Goal: Use online tool/utility

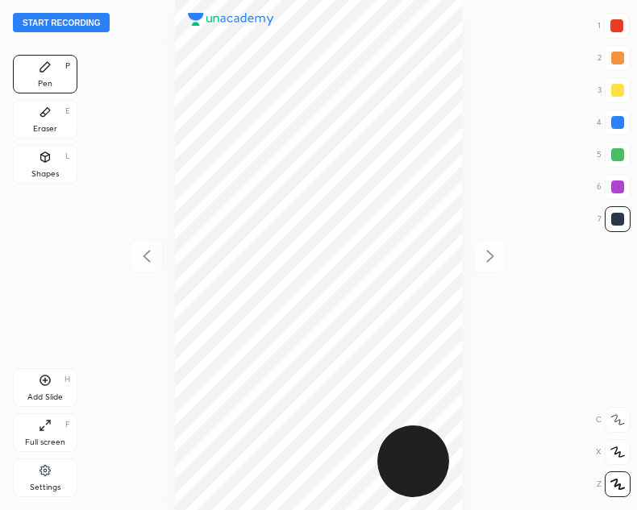
scroll to position [510, 379]
click at [66, 11] on div "Start recording 1 2 3 4 5 6 7 R O A L C X Z Erase all C X Z Pen P Eraser E Shap…" at bounding box center [318, 255] width 637 height 510
click at [67, 21] on button "Start recording" at bounding box center [61, 22] width 97 height 19
click at [58, 22] on button "End recording" at bounding box center [57, 22] width 89 height 19
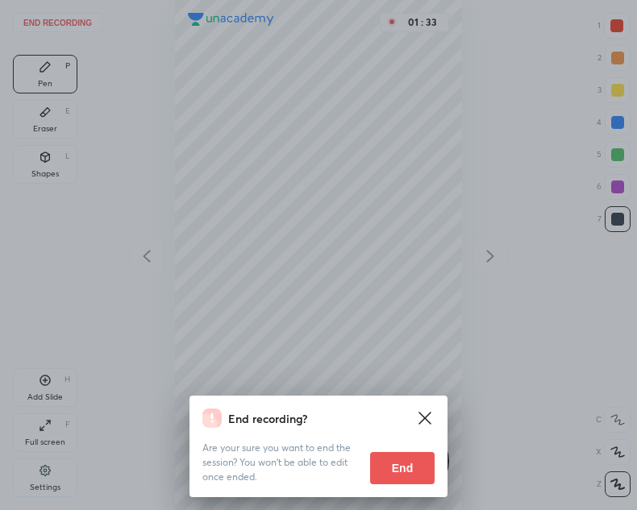
click at [404, 475] on button "End" at bounding box center [402, 468] width 64 height 32
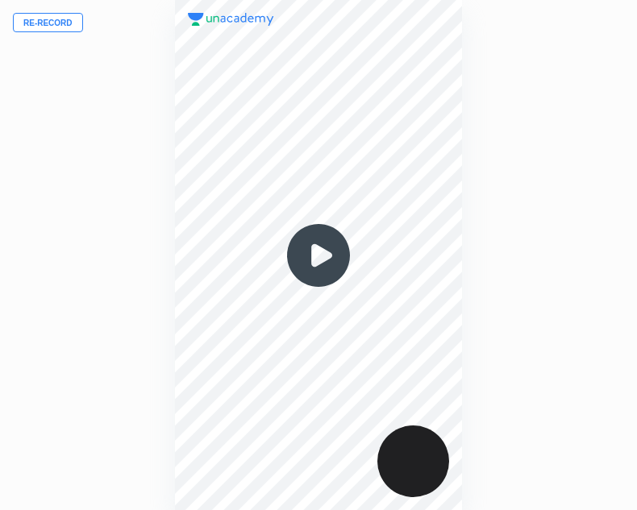
click at [34, 28] on button "Re-record" at bounding box center [48, 22] width 70 height 19
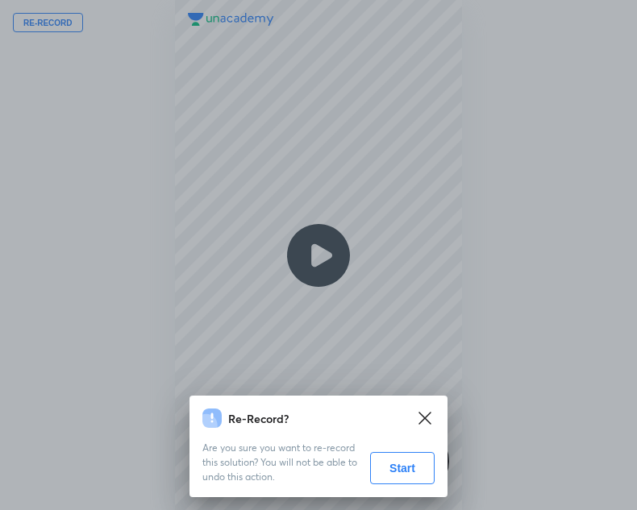
click at [401, 471] on button "Start" at bounding box center [402, 468] width 64 height 32
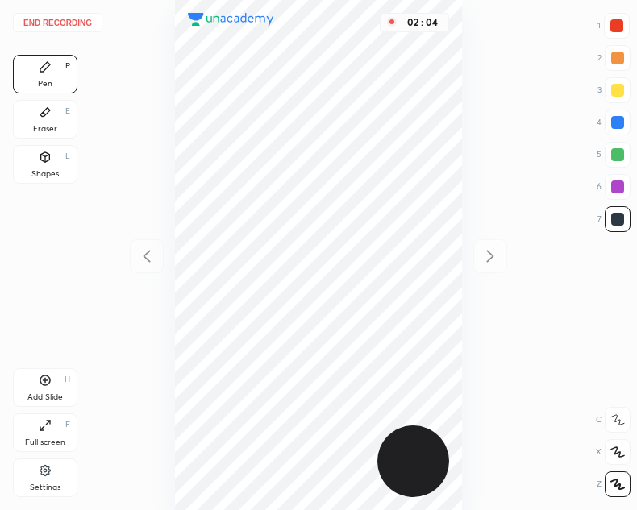
click at [54, 18] on button "End recording" at bounding box center [57, 22] width 89 height 19
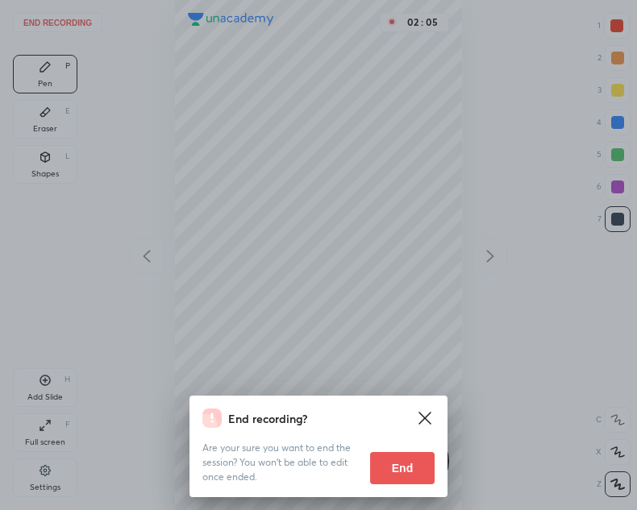
click at [400, 464] on button "End" at bounding box center [402, 468] width 64 height 32
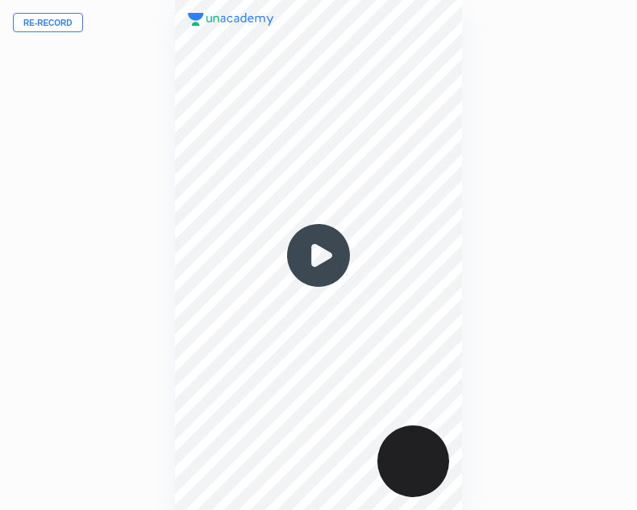
click at [318, 255] on img at bounding box center [318, 255] width 77 height 77
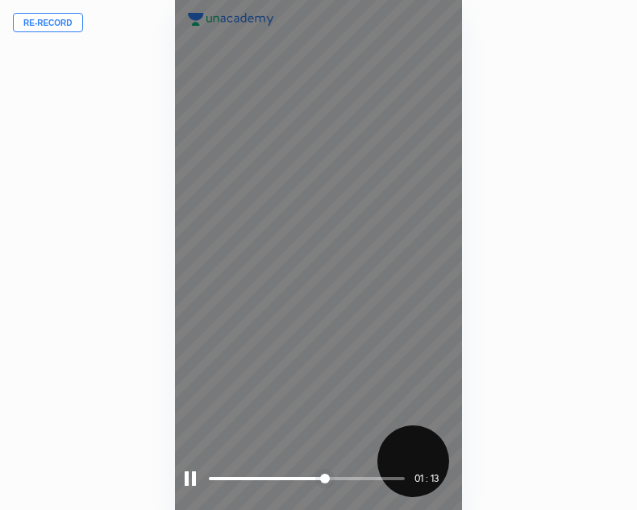
click at [185, 481] on div at bounding box center [190, 478] width 11 height 15
